Goal: Share content

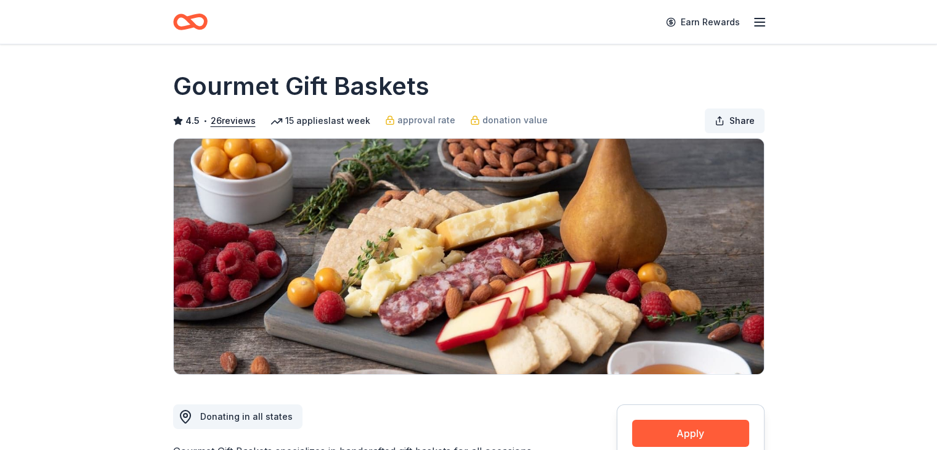
click at [739, 123] on span "Share" at bounding box center [741, 120] width 25 height 15
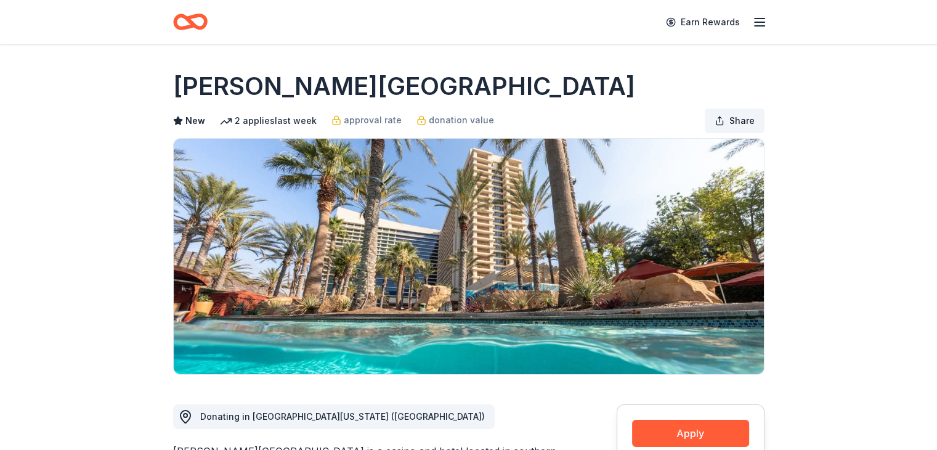
click at [724, 114] on button "Share" at bounding box center [735, 120] width 60 height 25
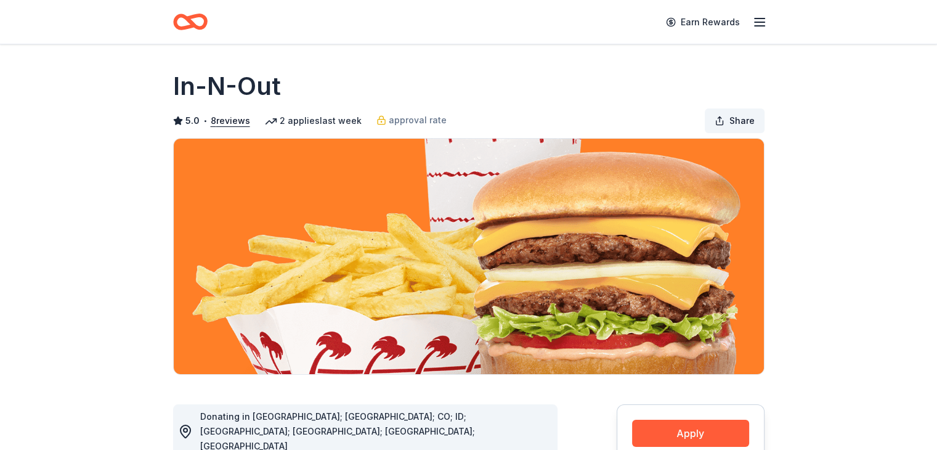
click at [742, 124] on span "Share" at bounding box center [741, 120] width 25 height 15
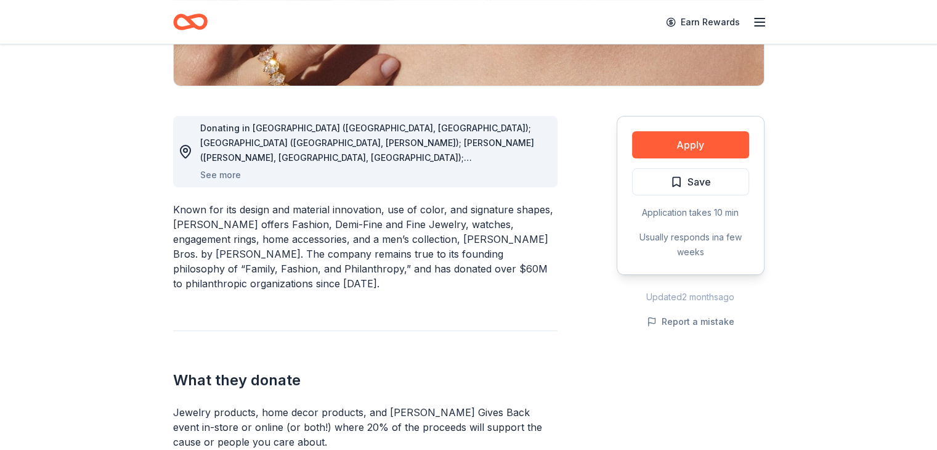
scroll to position [123, 0]
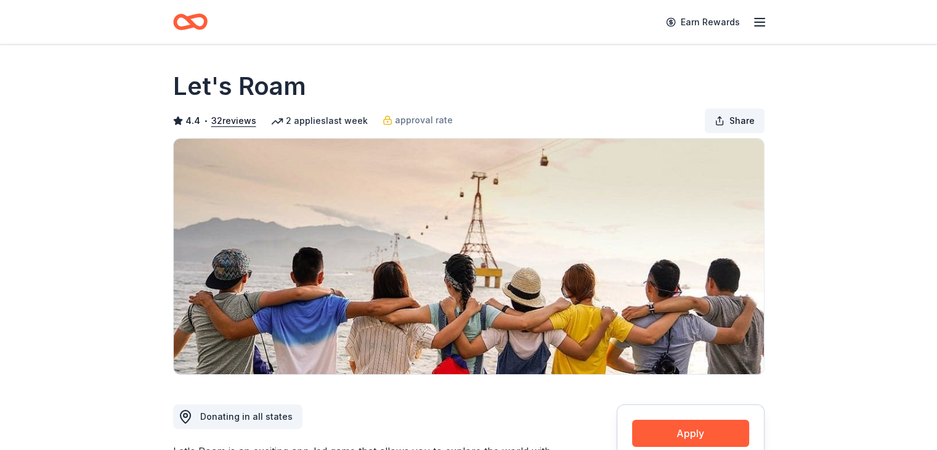
click at [739, 121] on span "Share" at bounding box center [741, 120] width 25 height 15
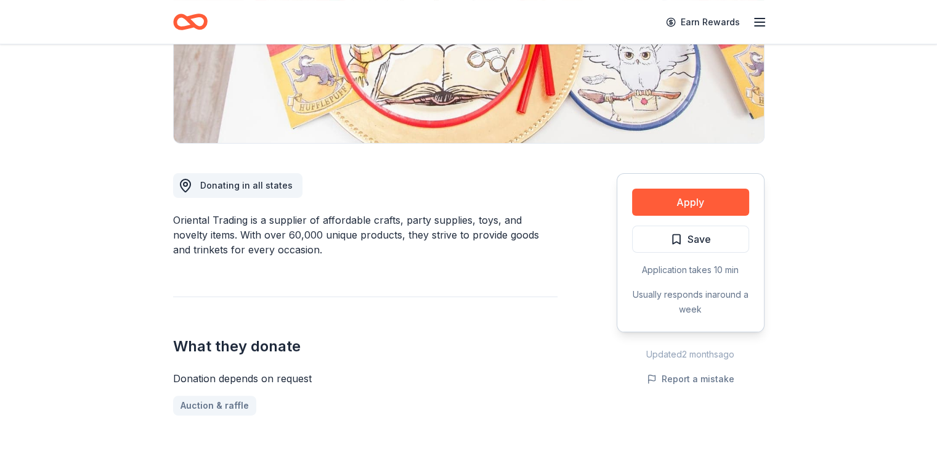
scroll to position [232, 0]
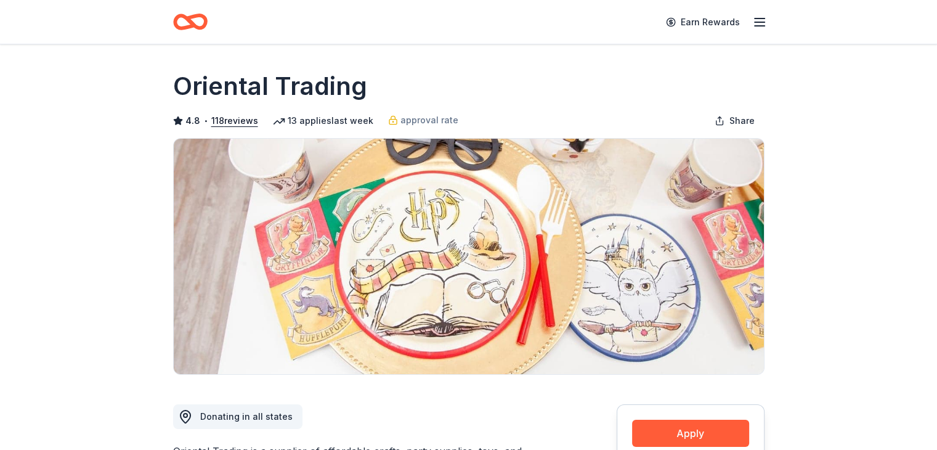
scroll to position [0, 0]
click at [732, 123] on span "Share" at bounding box center [741, 120] width 25 height 15
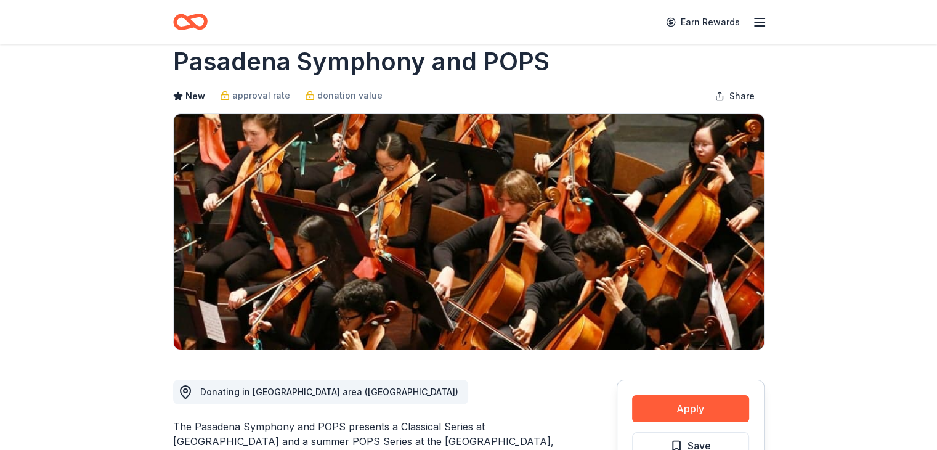
scroll to position [25, 0]
click at [725, 99] on button "Share" at bounding box center [735, 96] width 60 height 25
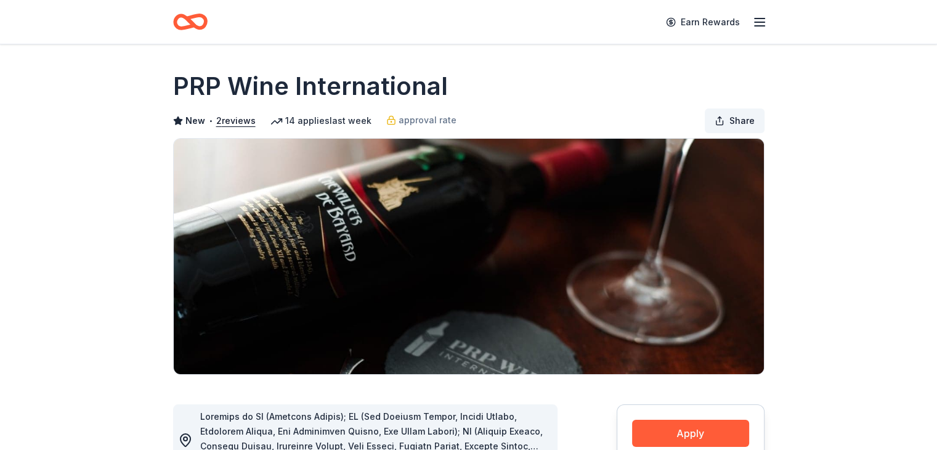
click at [726, 117] on button "Share" at bounding box center [735, 120] width 60 height 25
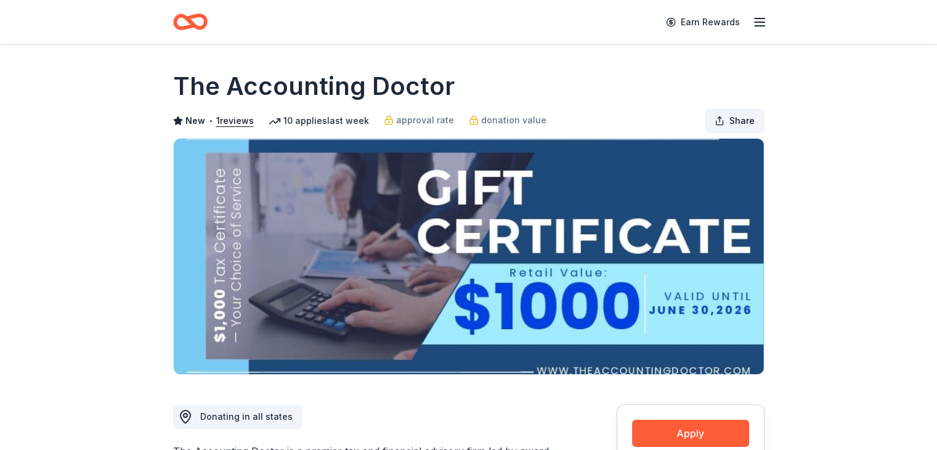
click at [745, 116] on span "Share" at bounding box center [741, 120] width 25 height 15
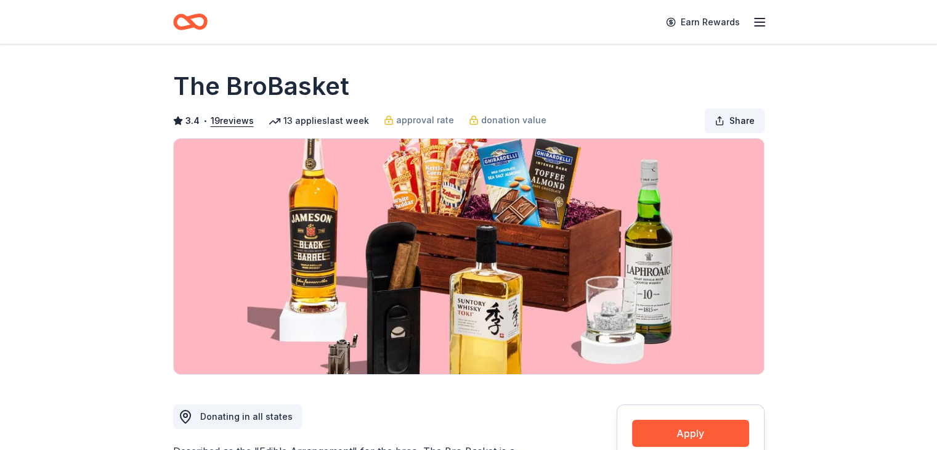
click at [739, 114] on span "Share" at bounding box center [741, 120] width 25 height 15
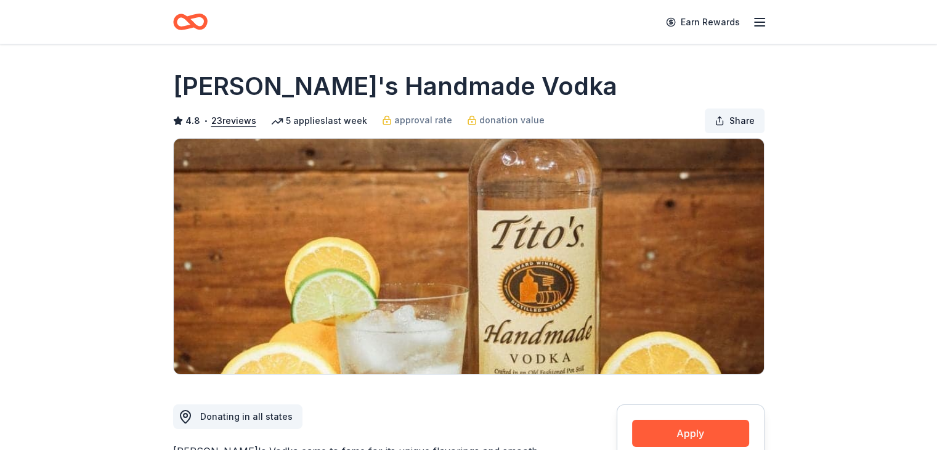
click at [727, 117] on button "Share" at bounding box center [735, 120] width 60 height 25
